Goal: Task Accomplishment & Management: Manage account settings

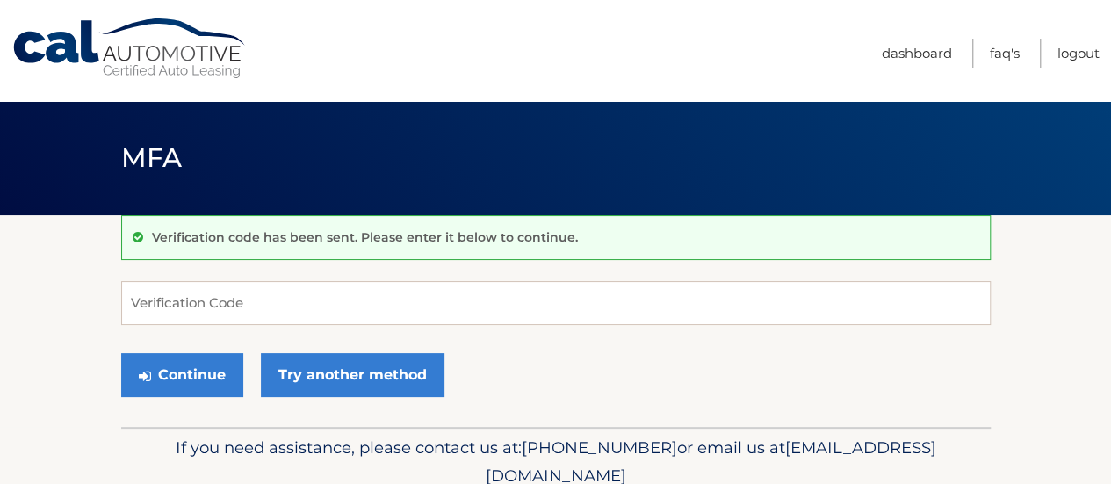
click at [279, 302] on input "Verification Code" at bounding box center [556, 303] width 870 height 44
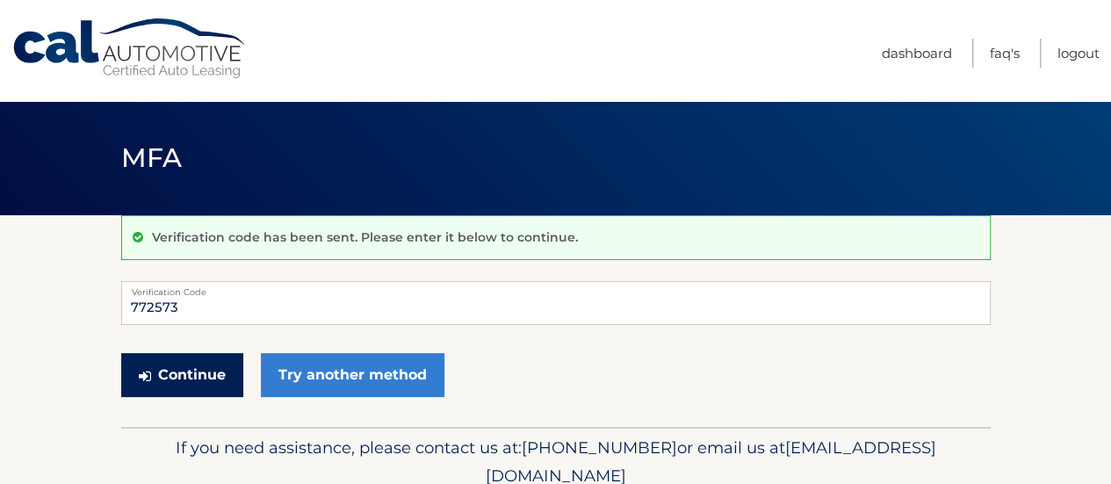
type input "772573"
click at [189, 372] on button "Continue" at bounding box center [182, 375] width 122 height 44
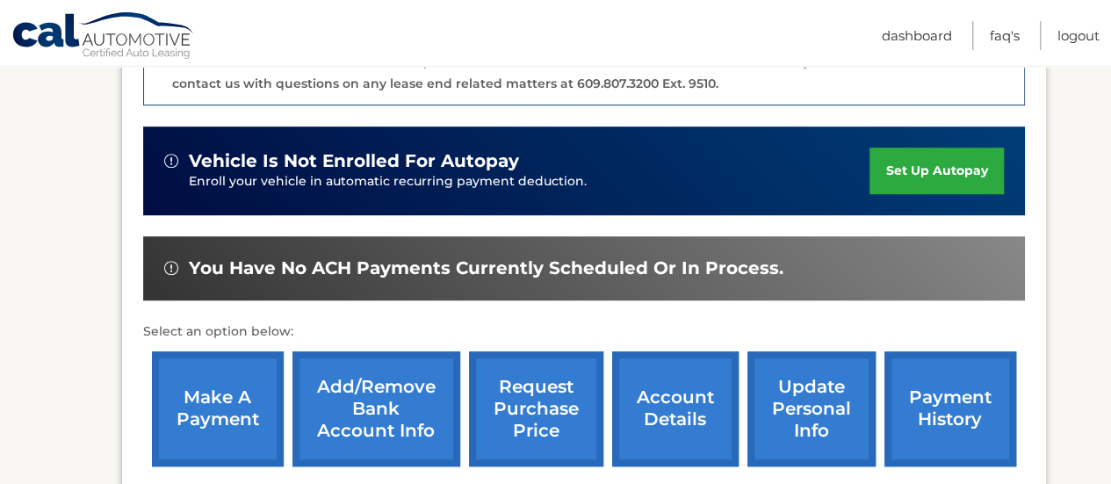
scroll to position [527, 0]
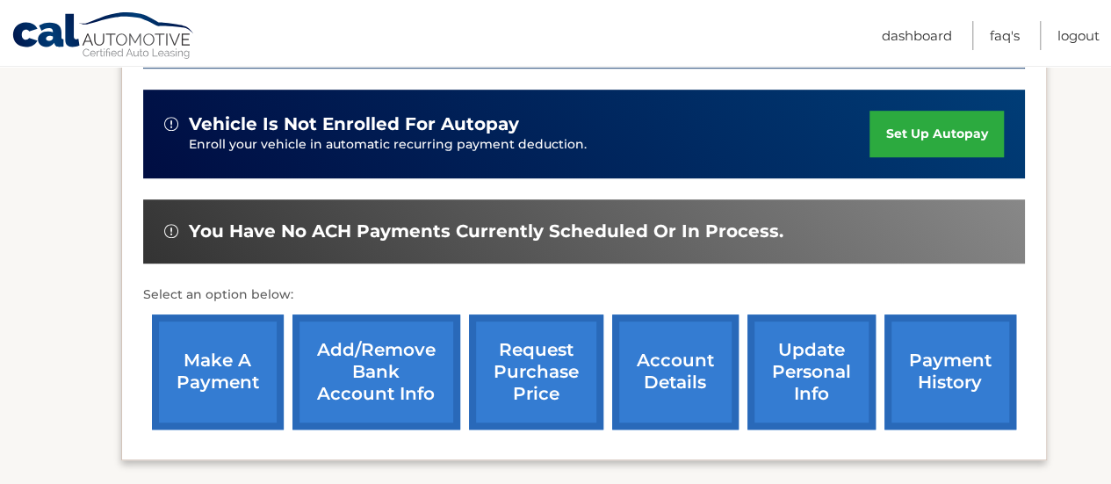
click at [211, 354] on link "make a payment" at bounding box center [218, 371] width 132 height 115
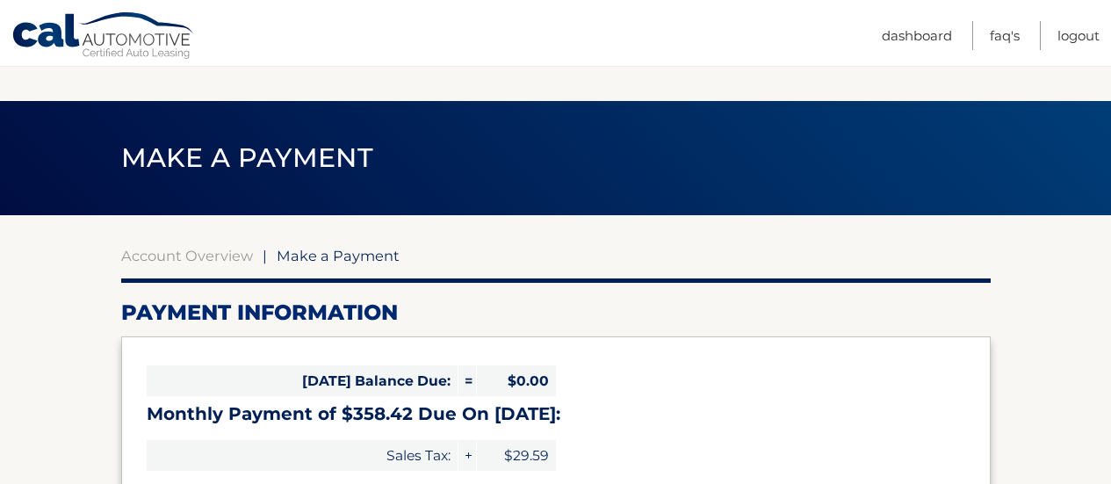
select select "NTFjNDJhZTUtNjM3YS00Y2JiLWE3MDUtM2U4YmIwMDM3MWUx"
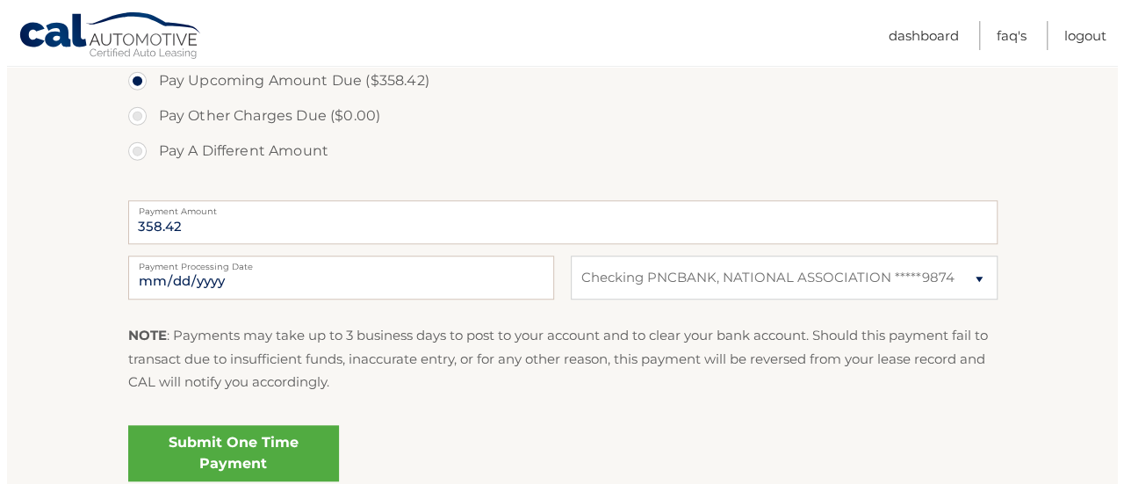
scroll to position [703, 0]
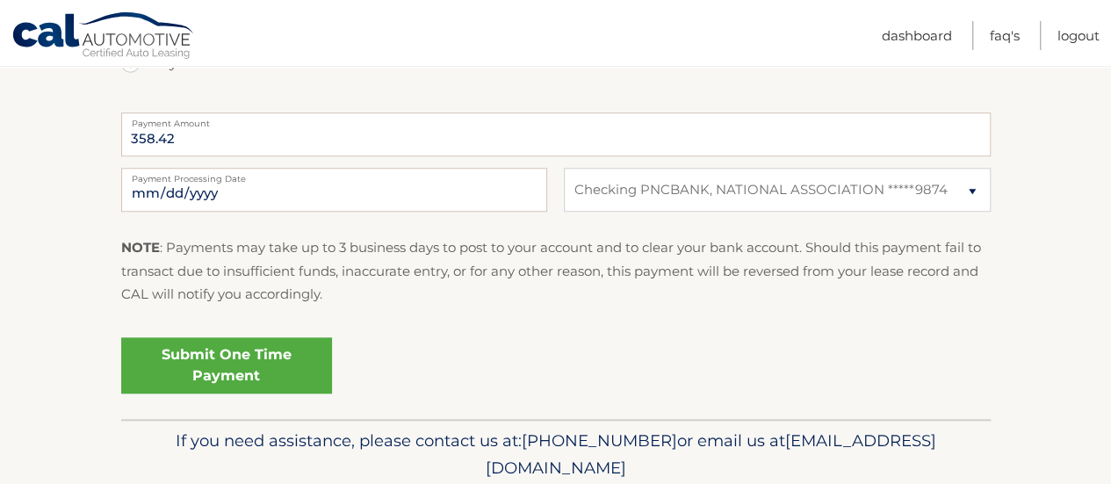
click at [264, 363] on link "Submit One Time Payment" at bounding box center [226, 365] width 211 height 56
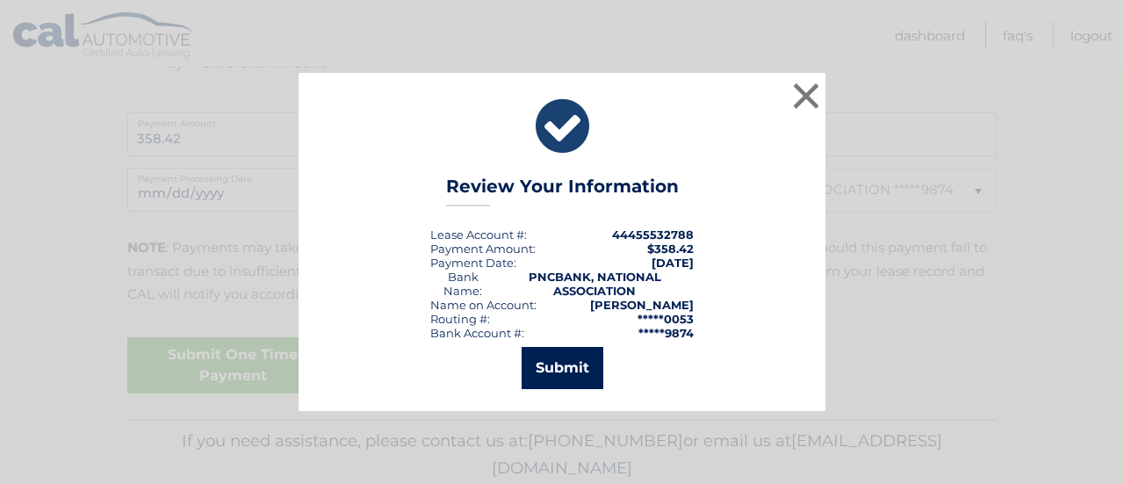
click at [553, 369] on button "Submit" at bounding box center [563, 368] width 82 height 42
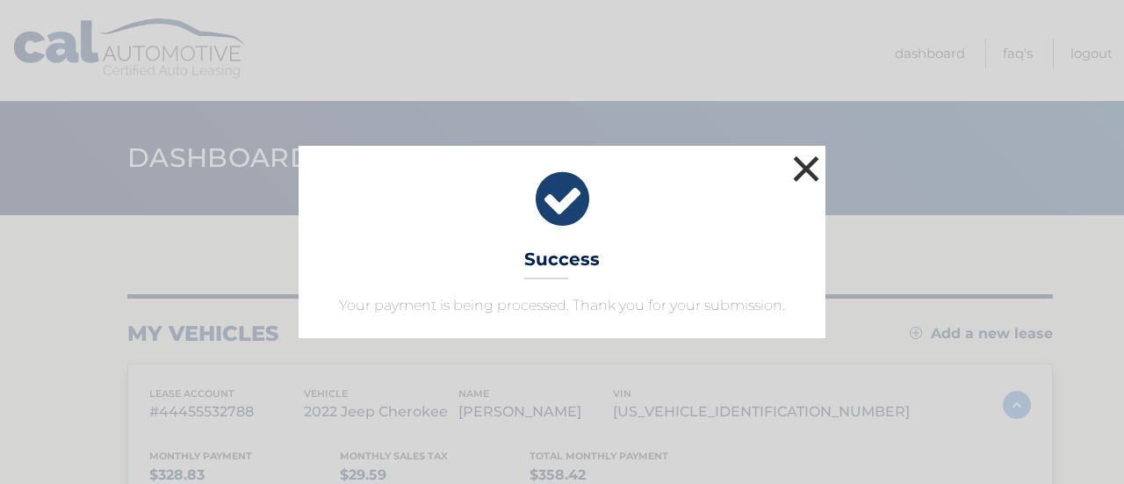
click at [810, 177] on button "×" at bounding box center [806, 168] width 35 height 35
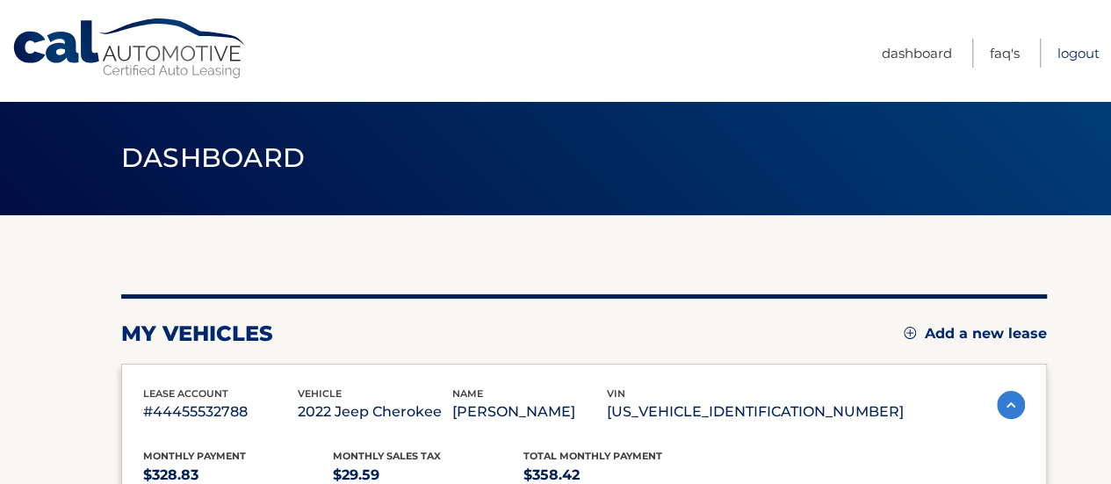
click at [1066, 45] on link "Logout" at bounding box center [1079, 53] width 42 height 29
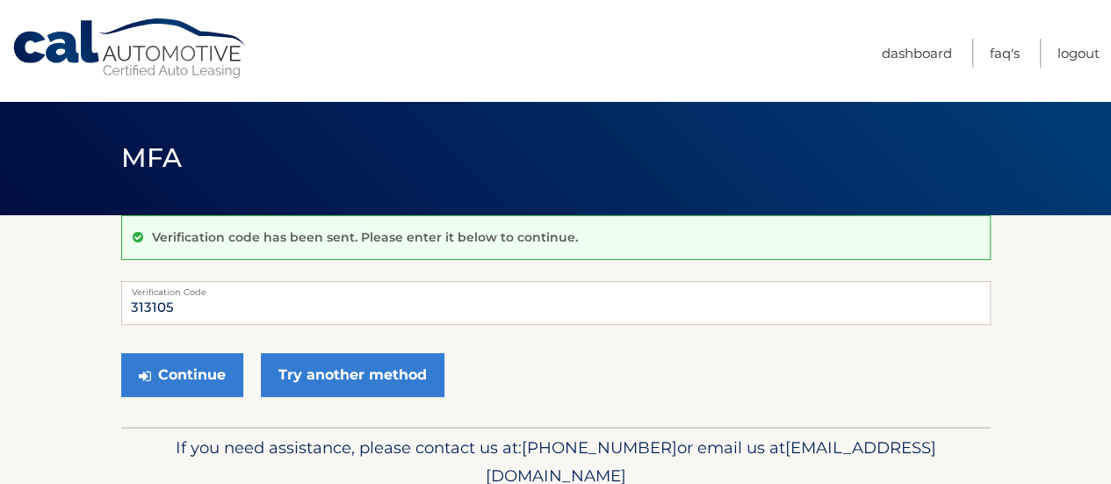
type input "313105"
click at [121, 353] on button "Continue" at bounding box center [182, 375] width 122 height 44
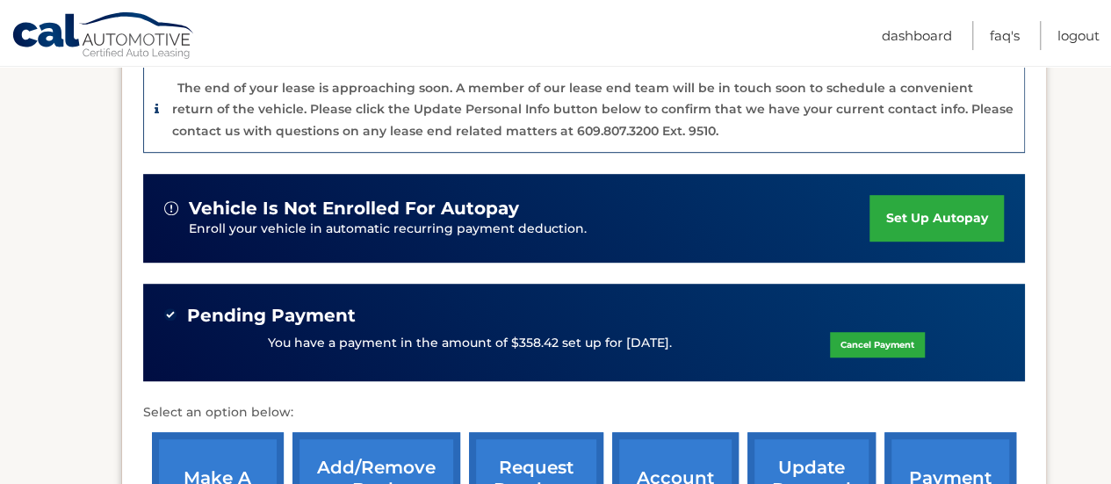
scroll to position [264, 0]
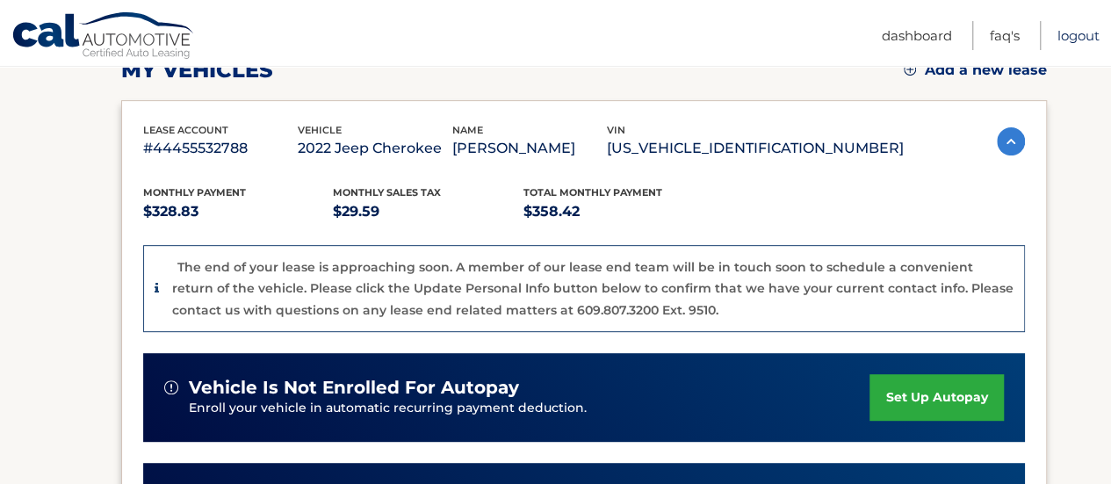
click at [1079, 39] on link "Logout" at bounding box center [1079, 35] width 42 height 29
